Goal: Information Seeking & Learning: Find contact information

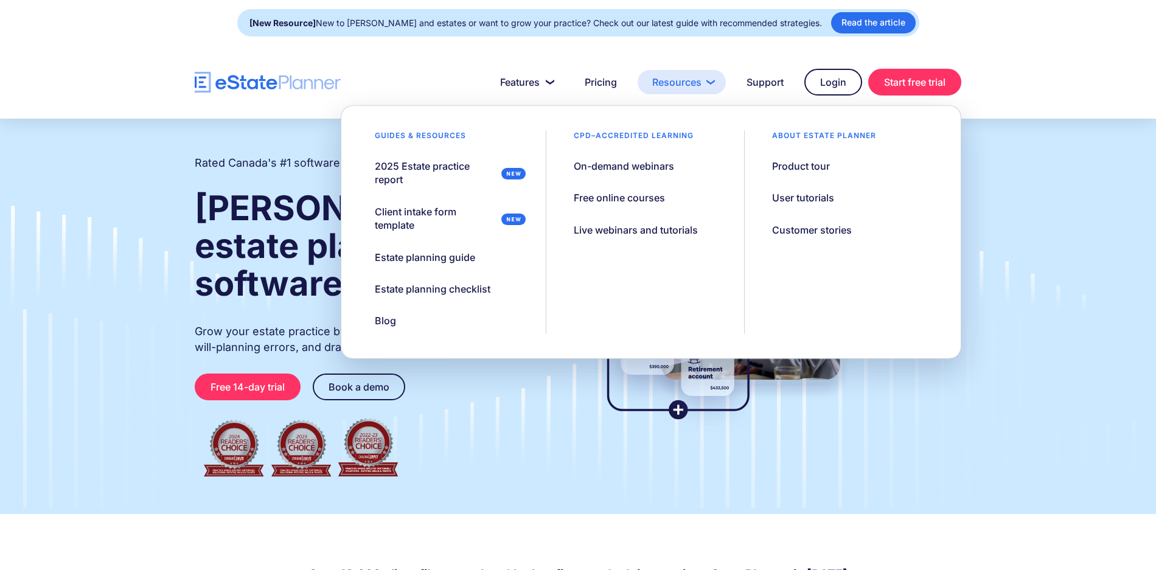
click at [677, 85] on link "Resources" at bounding box center [682, 82] width 88 height 24
click at [764, 86] on link "Support" at bounding box center [765, 82] width 66 height 24
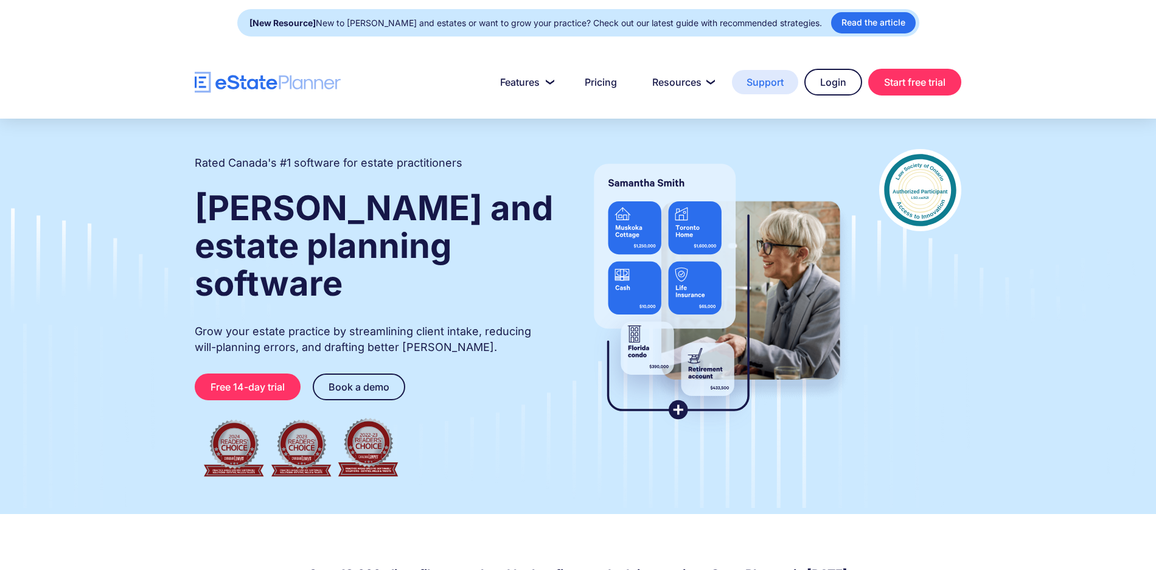
click at [774, 77] on link "Support" at bounding box center [765, 82] width 66 height 24
